Goal: Task Accomplishment & Management: Use online tool/utility

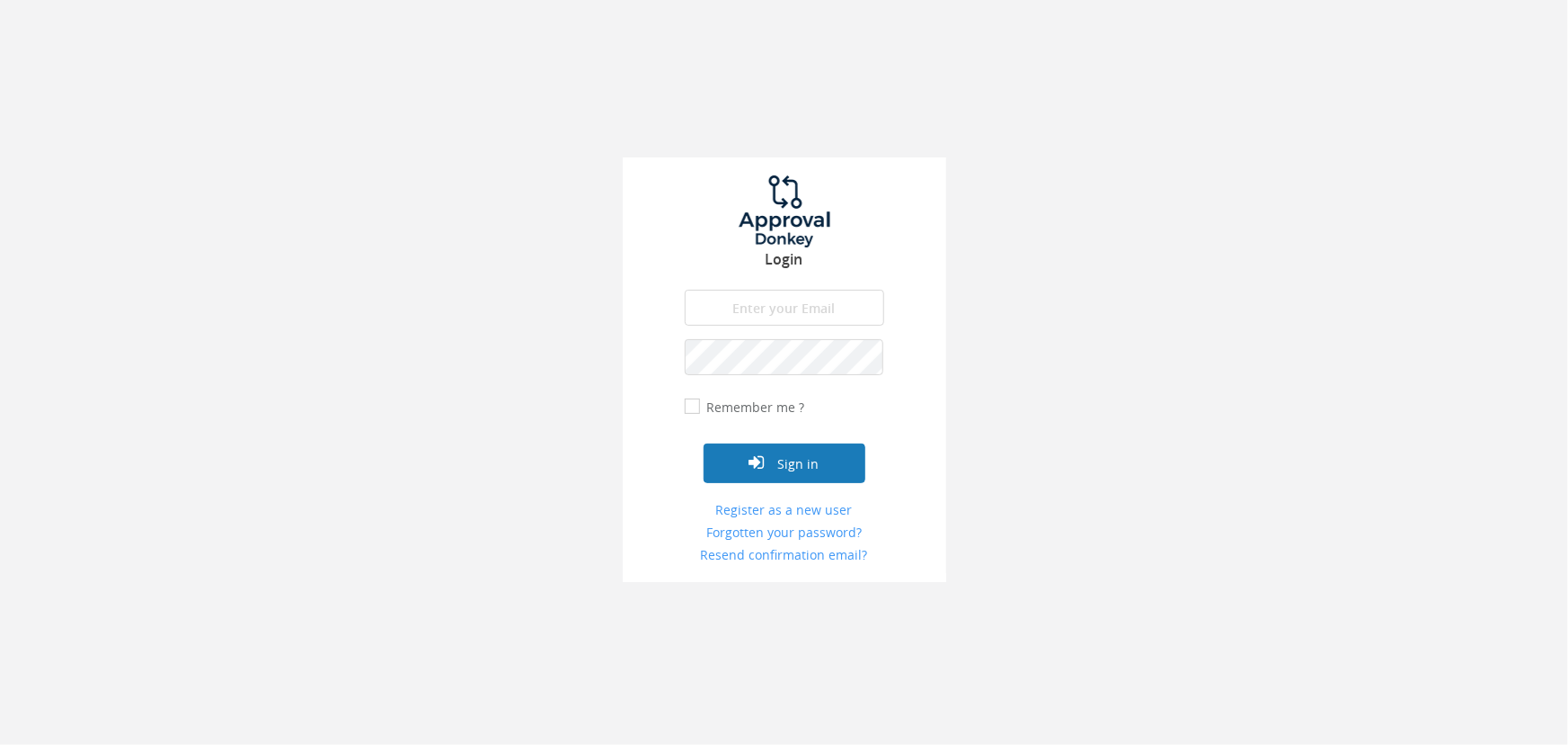
type input "[EMAIL_ADDRESS][DOMAIN_NAME]"
click at [799, 468] on button "Sign in" at bounding box center [784, 463] width 162 height 40
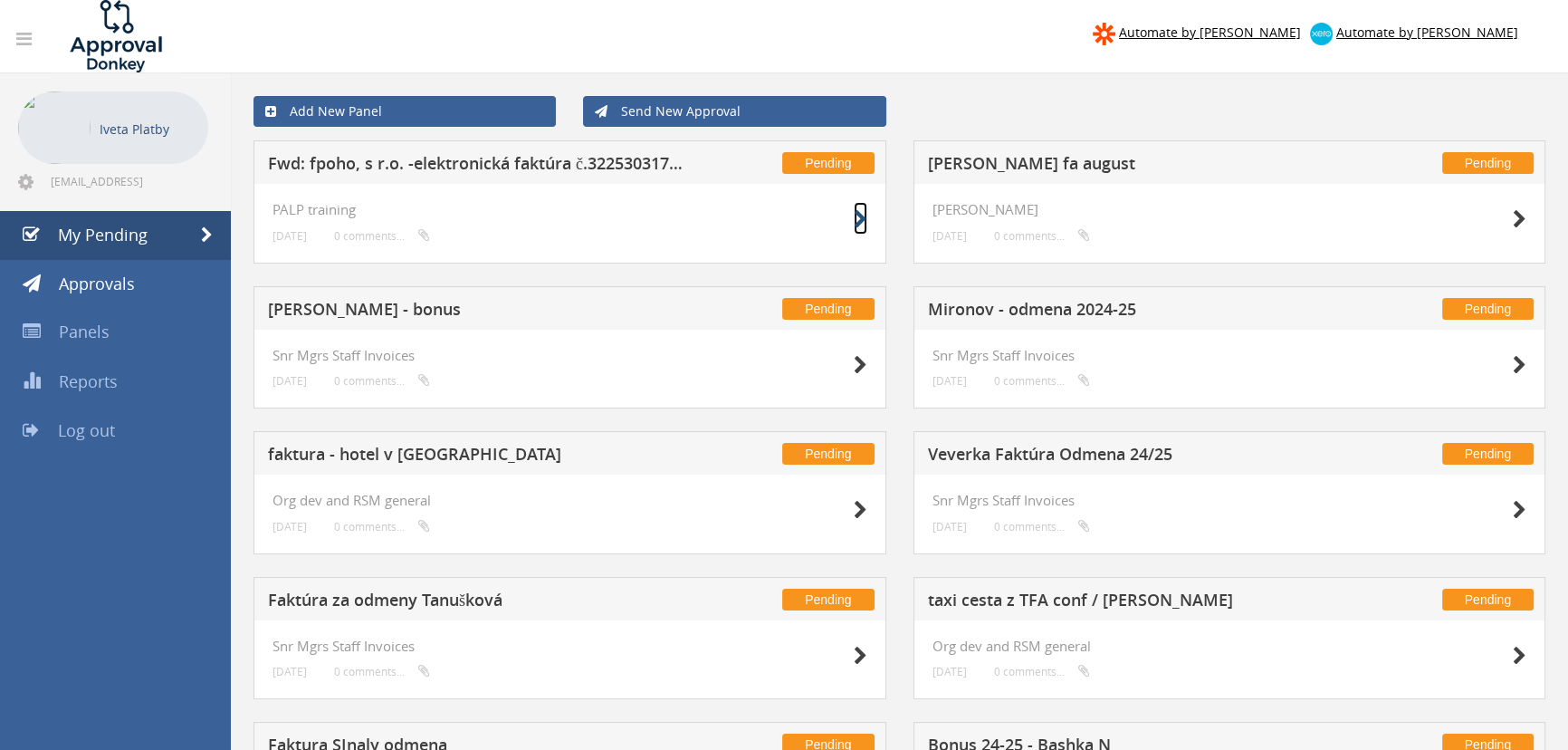
click at [854, 218] on icon at bounding box center [860, 220] width 14 height 19
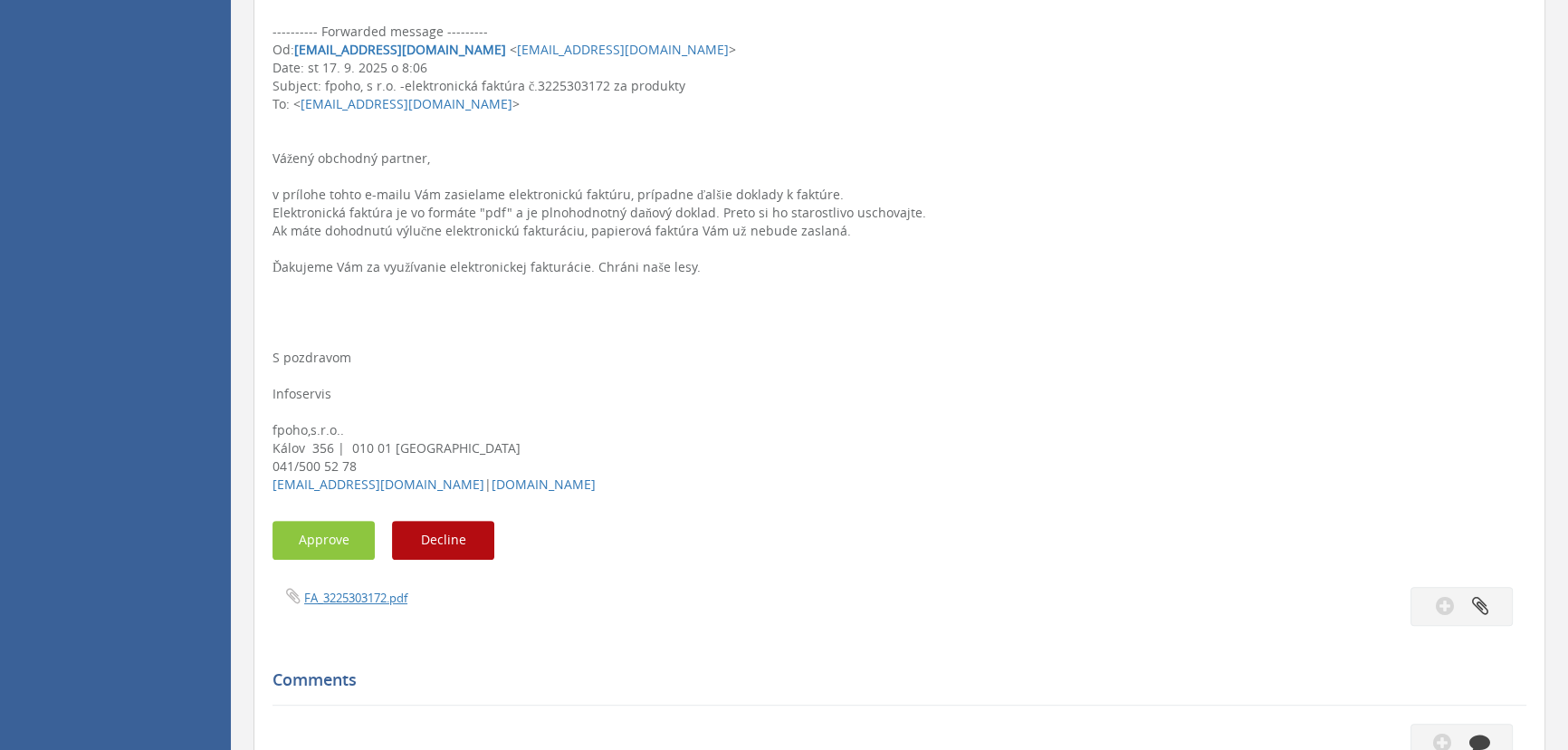
scroll to position [672, 0]
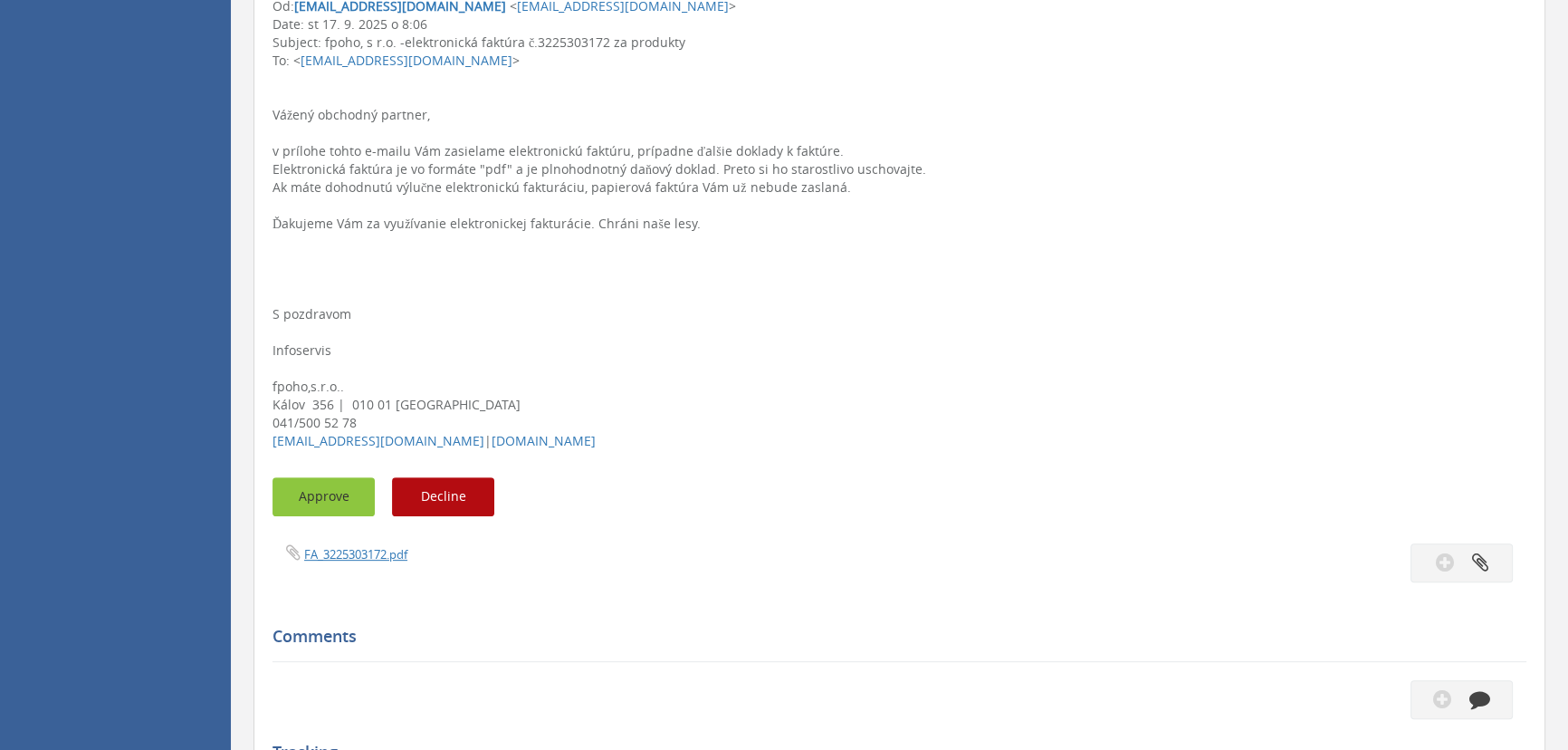
click at [329, 497] on button "Approve" at bounding box center [324, 497] width 102 height 39
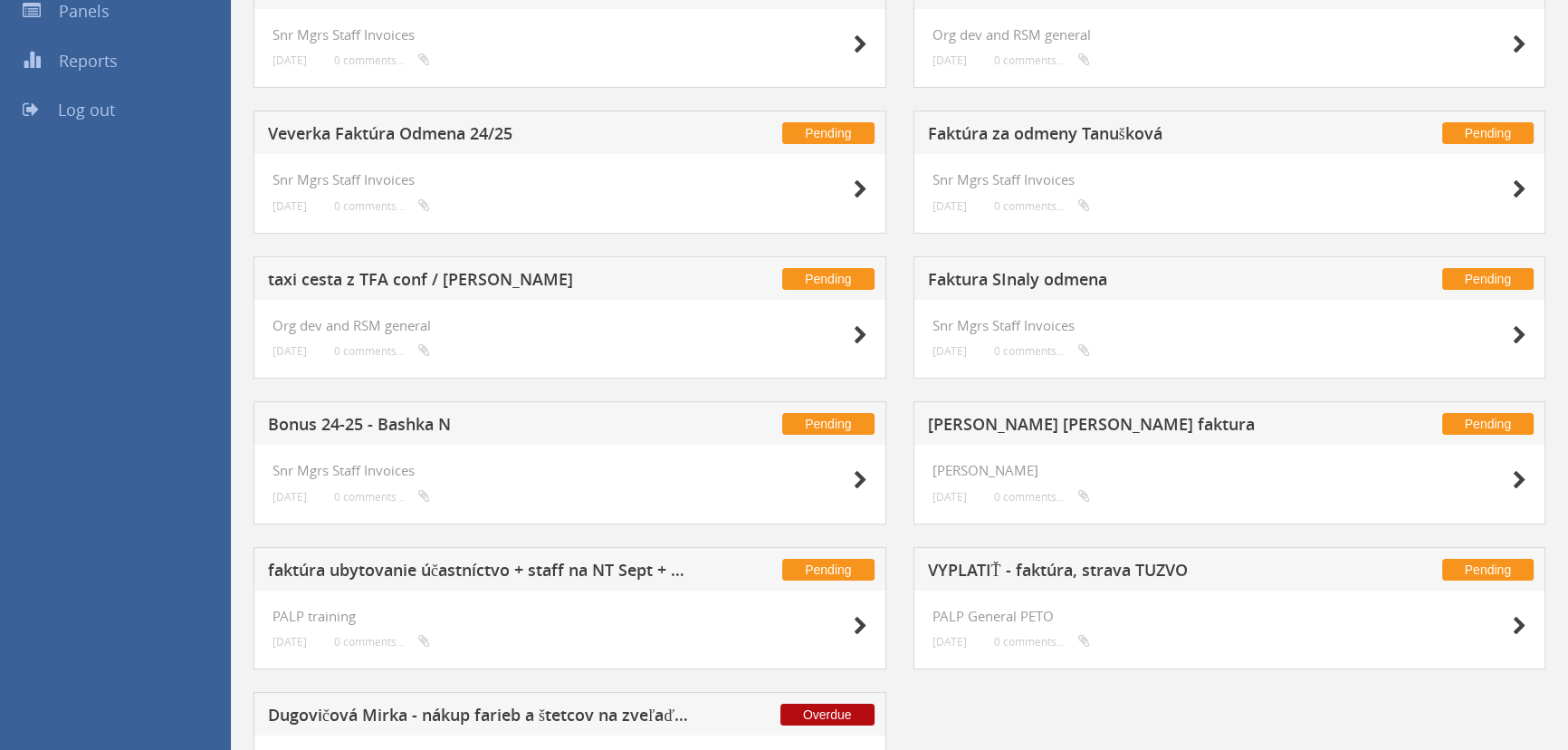
scroll to position [321, 0]
click at [850, 626] on div at bounding box center [822, 624] width 91 height 33
click at [854, 624] on icon at bounding box center [860, 625] width 14 height 19
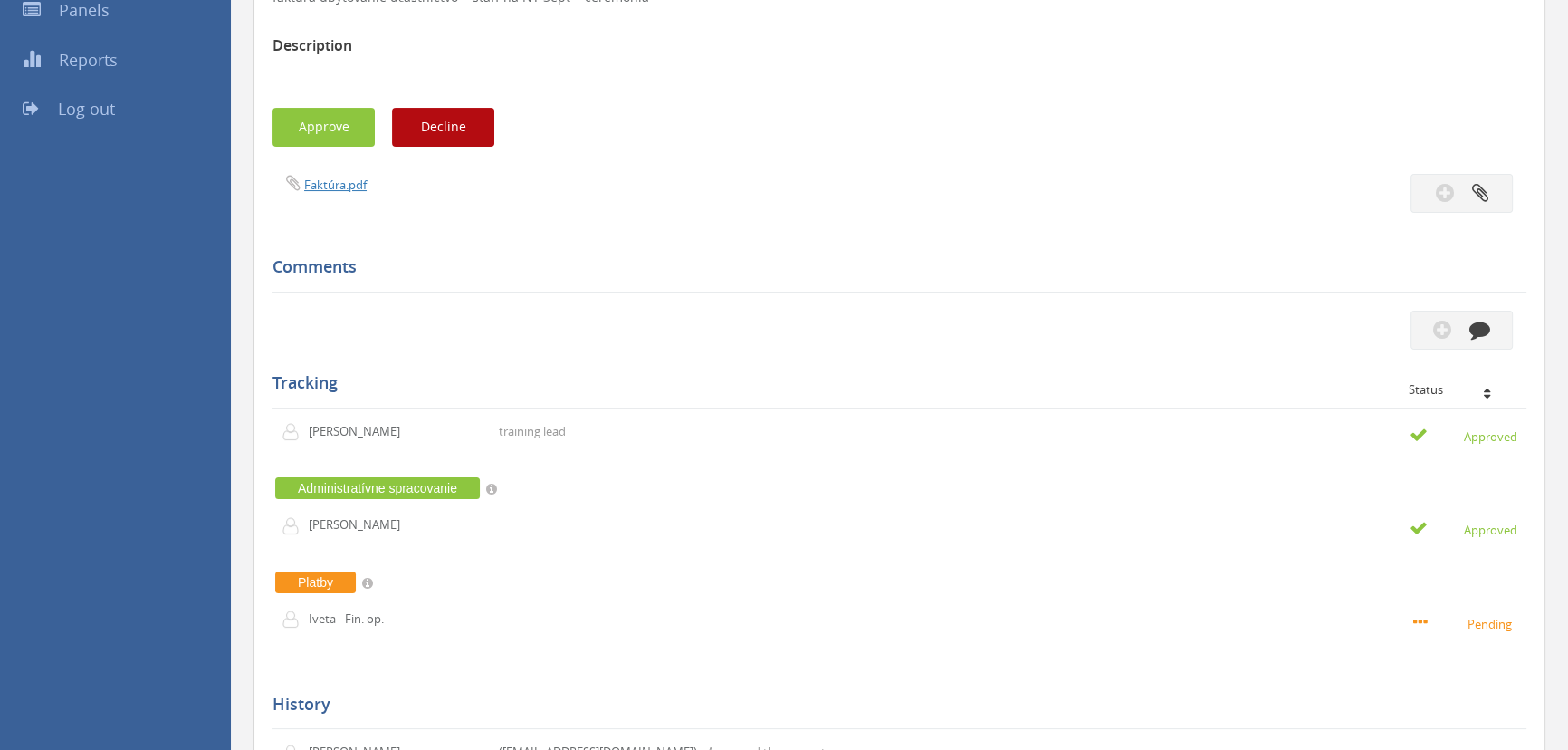
scroll to position [29, 0]
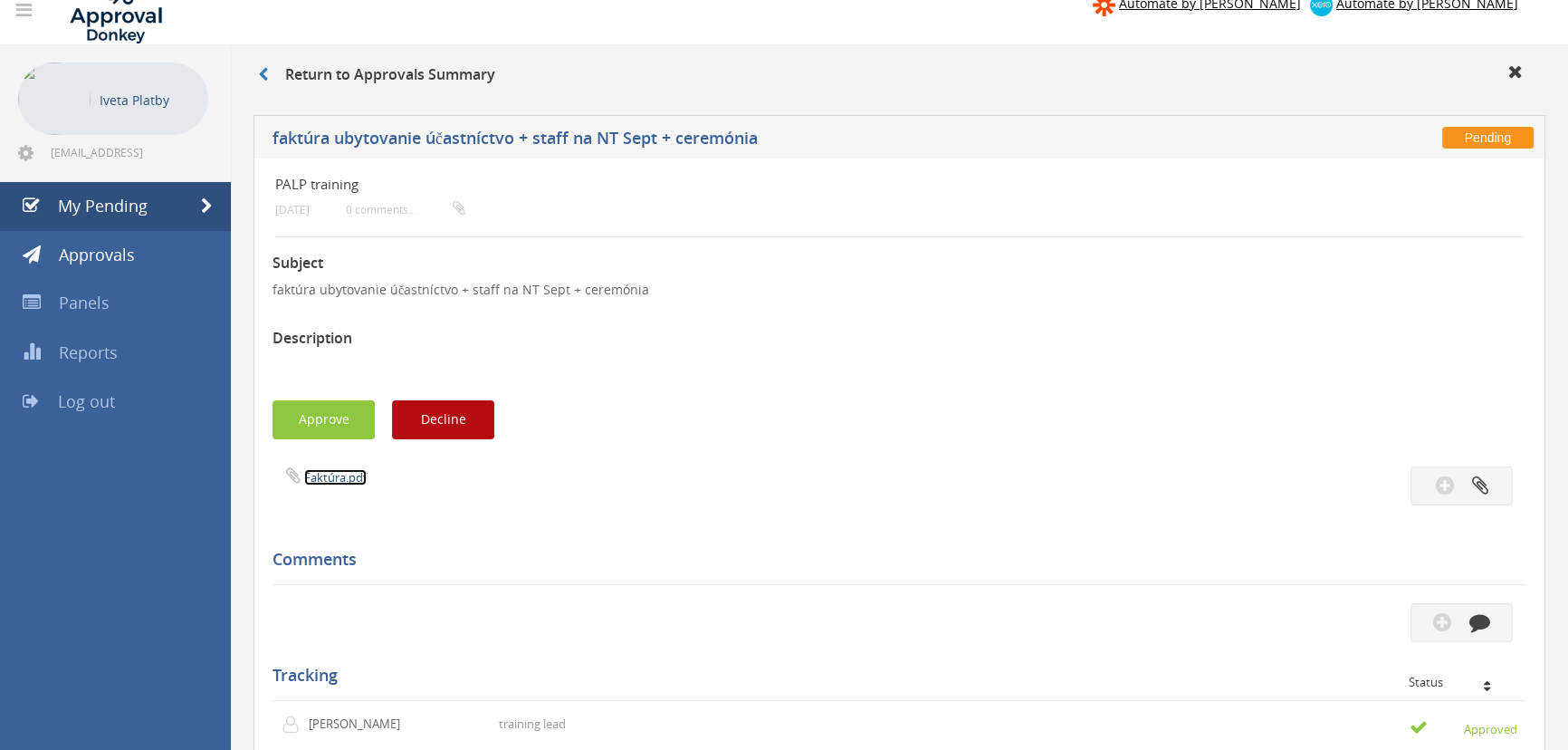
click at [355, 471] on link "Faktúra.pdf" at bounding box center [336, 477] width 62 height 16
click at [335, 417] on button "Approve" at bounding box center [324, 420] width 102 height 39
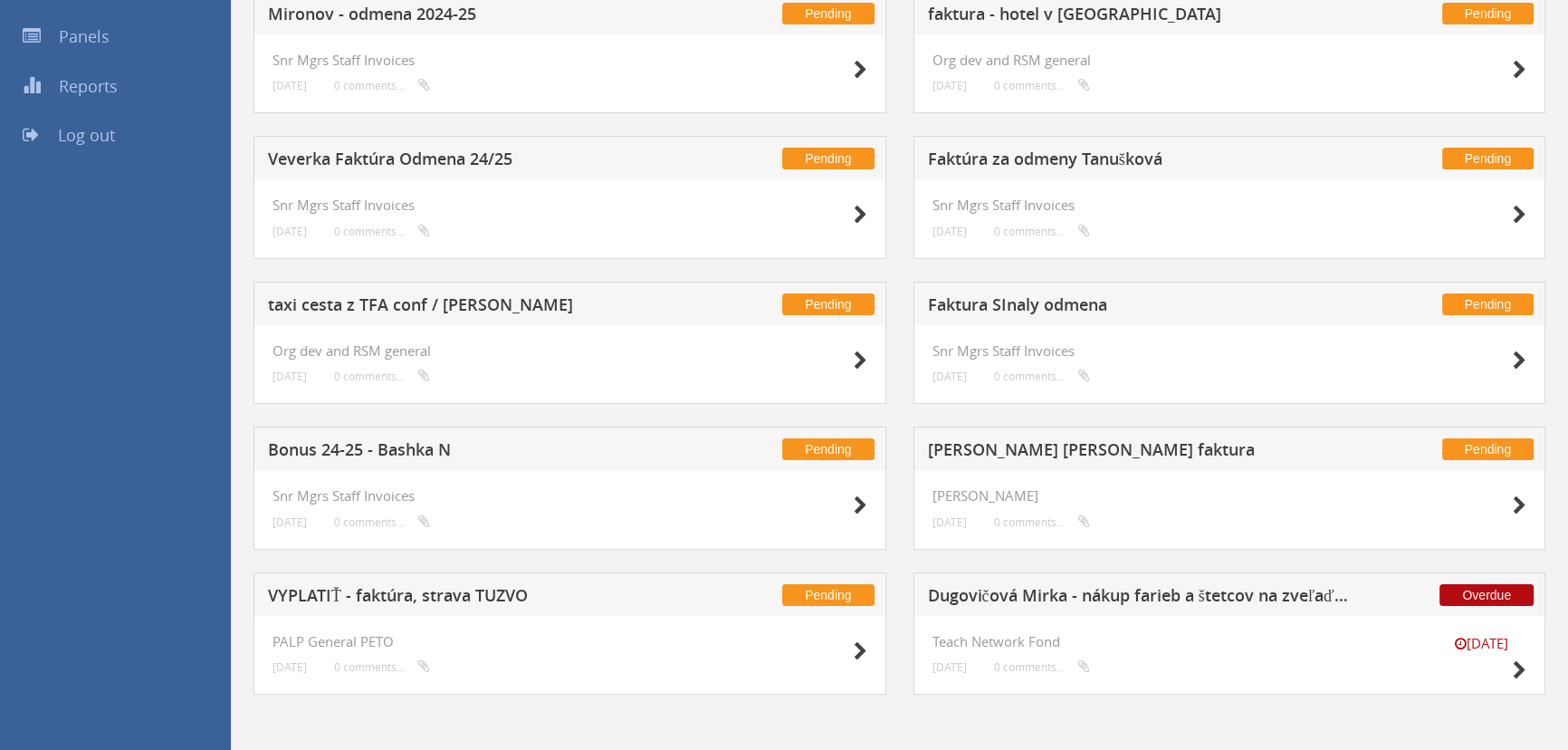
scroll to position [296, 0]
